Goal: Task Accomplishment & Management: Use online tool/utility

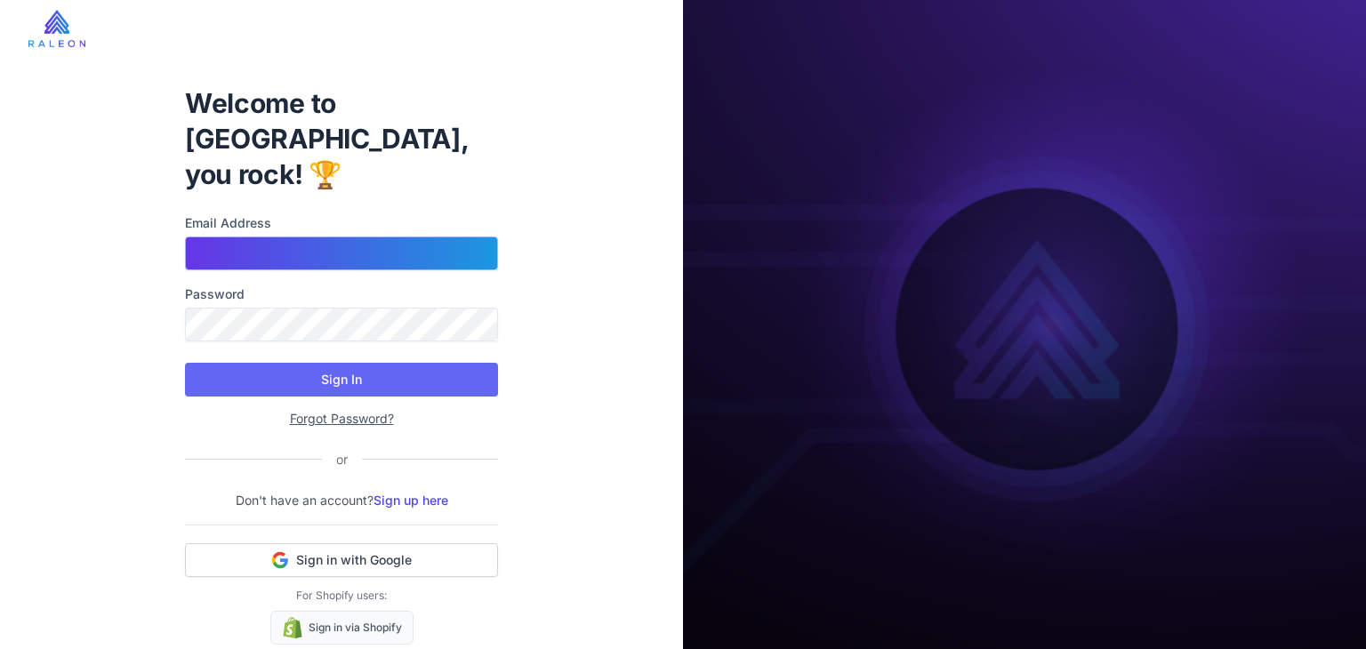
type input "**********"
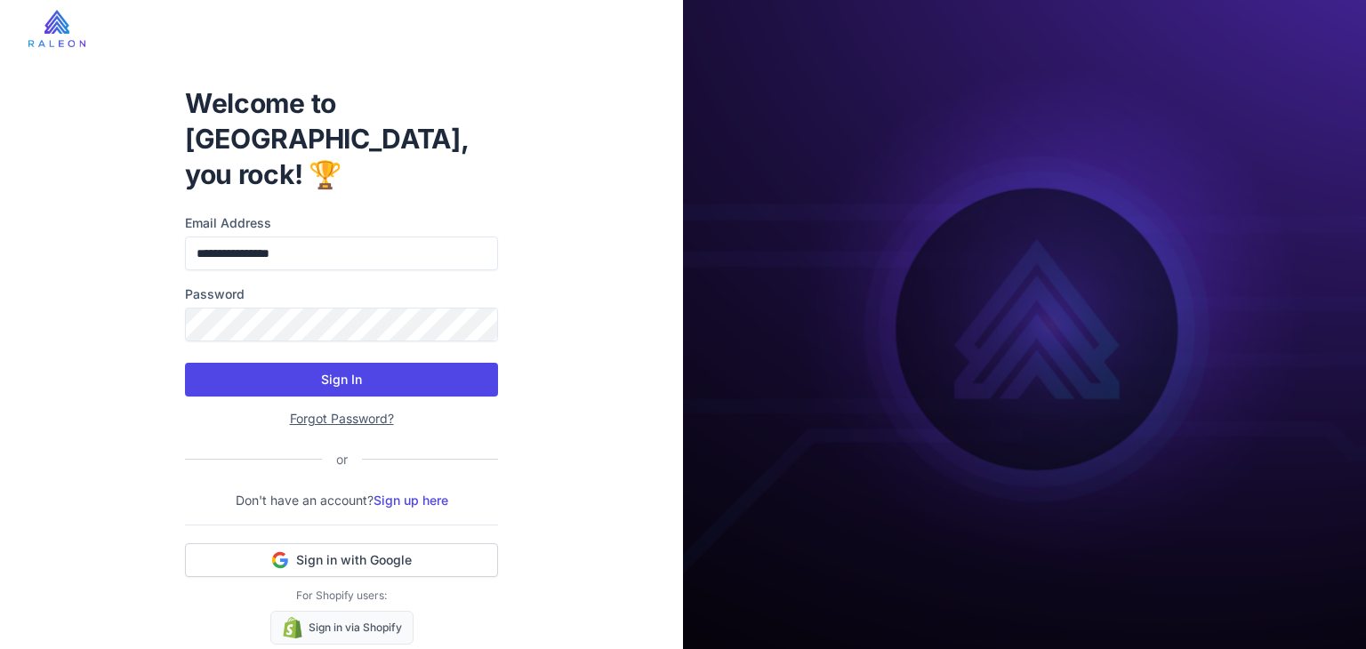
click at [313, 363] on button "Sign In" at bounding box center [341, 380] width 313 height 34
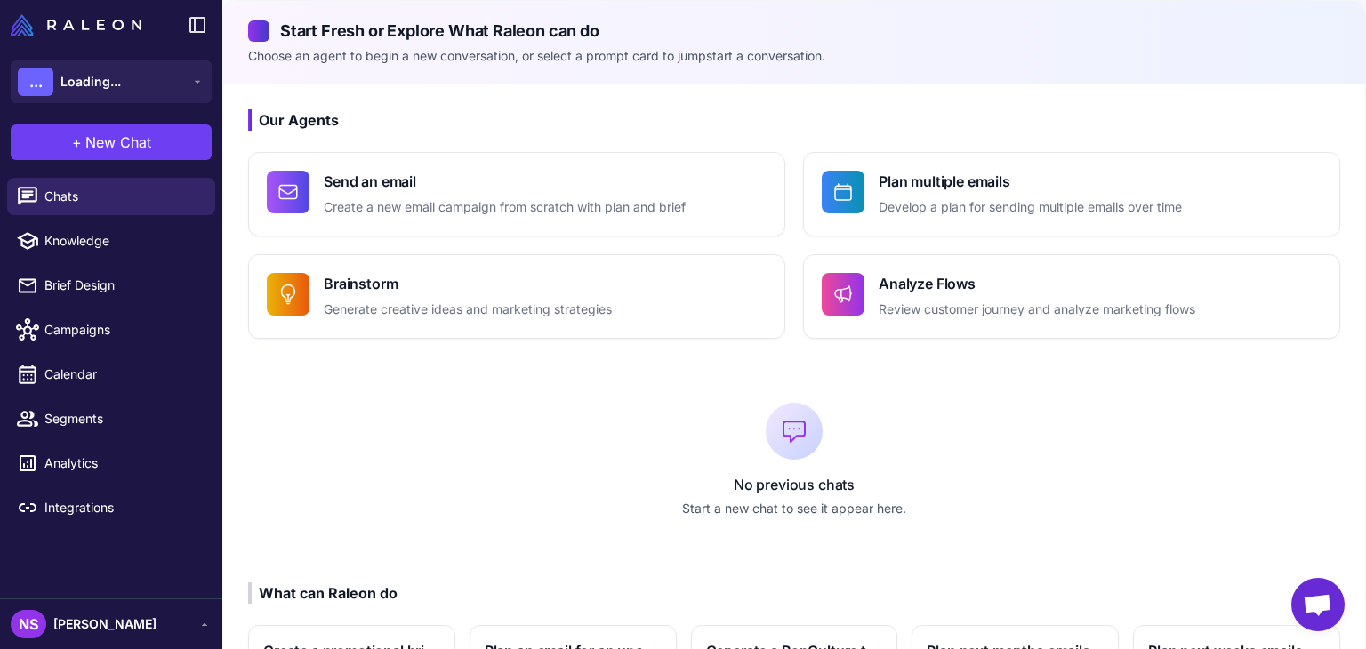
click at [136, 631] on div "NS Nathan Snell" at bounding box center [111, 624] width 201 height 28
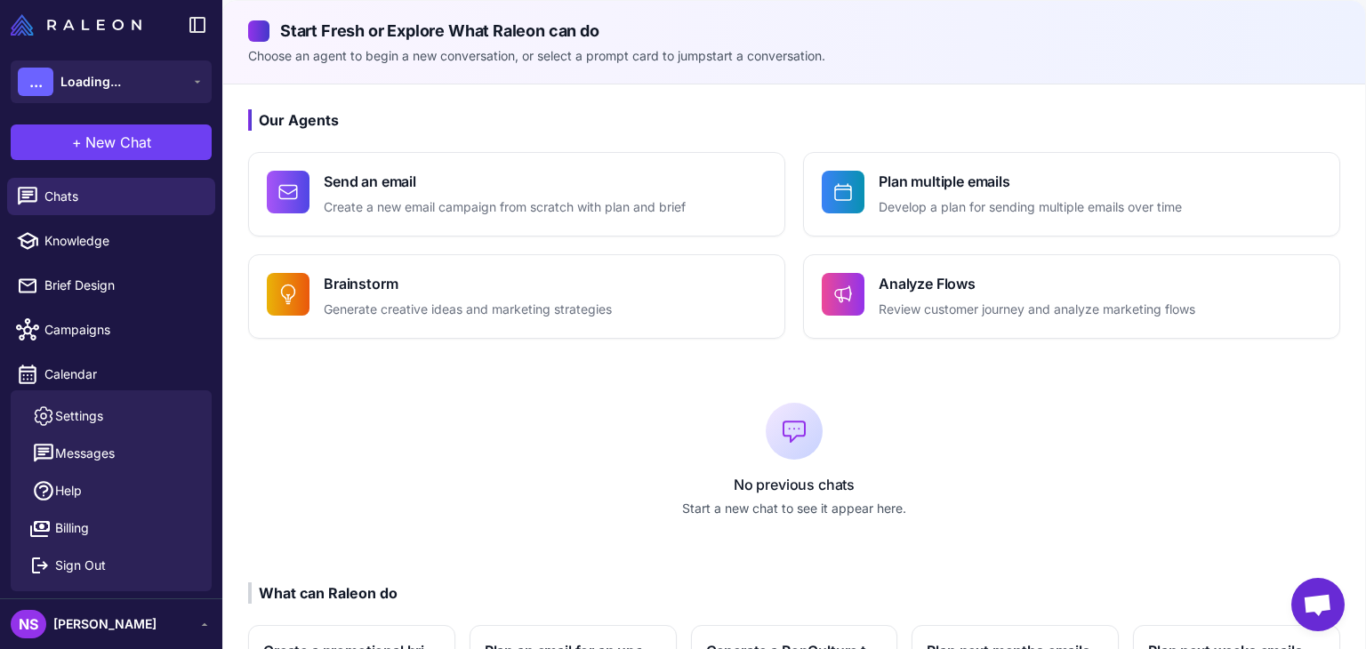
click at [136, 631] on div "NS Nathan Snell" at bounding box center [111, 624] width 201 height 28
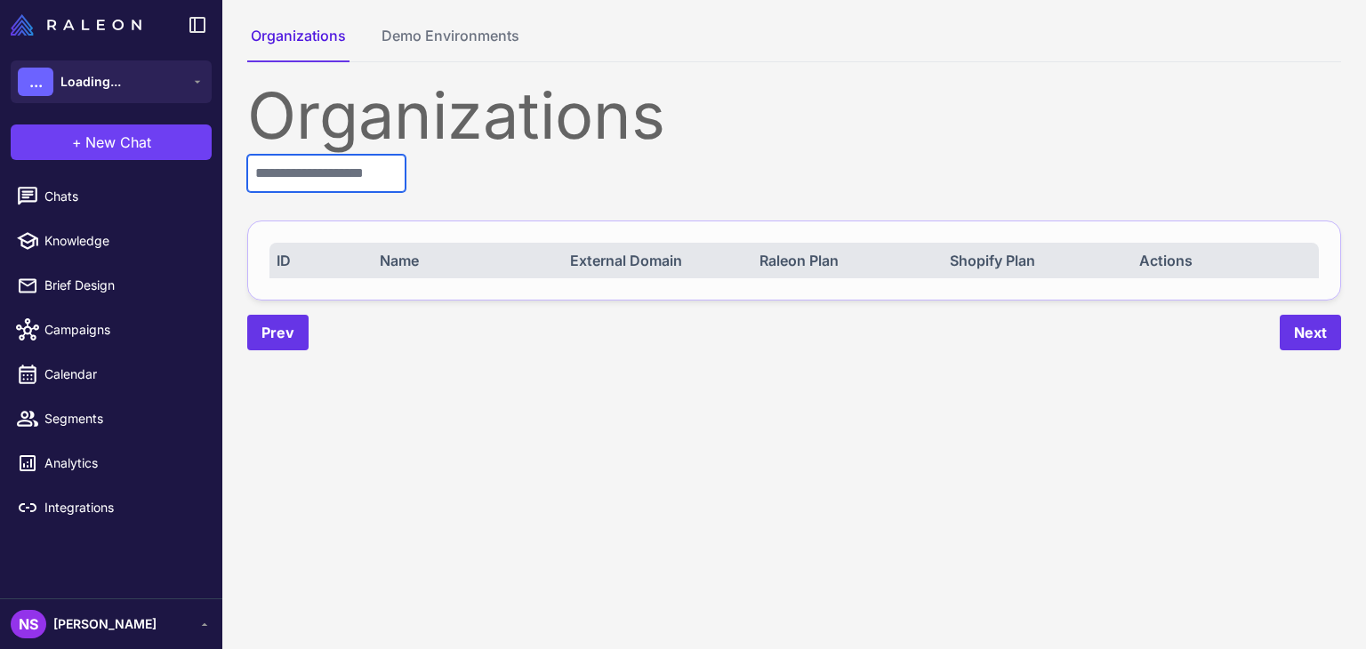
click at [338, 179] on input "text" at bounding box center [326, 173] width 158 height 37
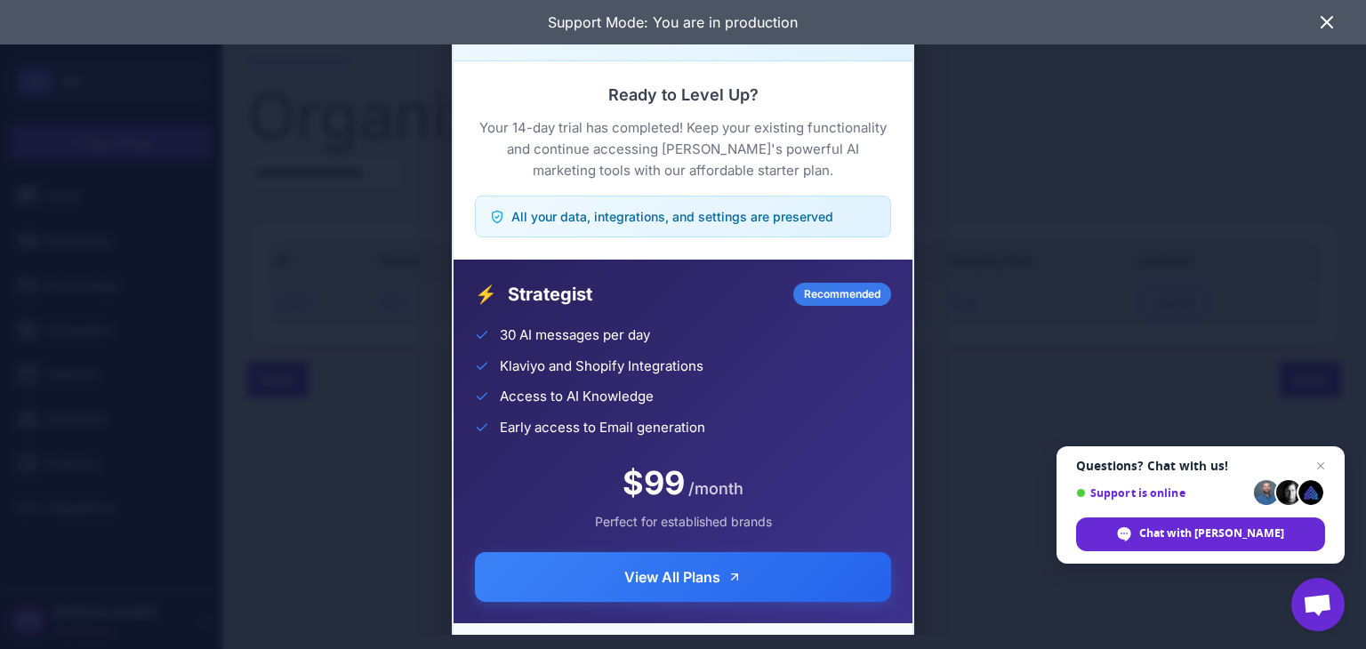
click at [1324, 16] on icon at bounding box center [1326, 22] width 21 height 21
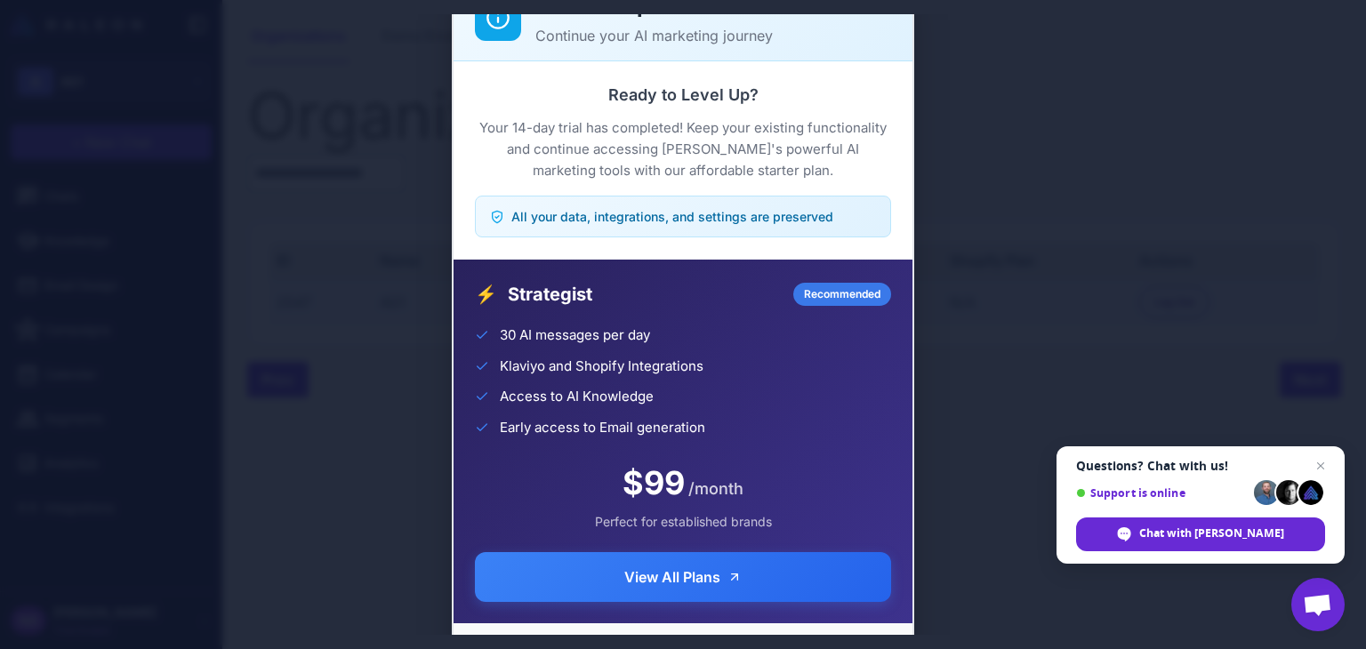
click at [385, 253] on div "Trial Complete Continue your AI marketing journey Ready to Level Up? Your 14-da…" at bounding box center [683, 324] width 1366 height 621
